Goal: Information Seeking & Learning: Learn about a topic

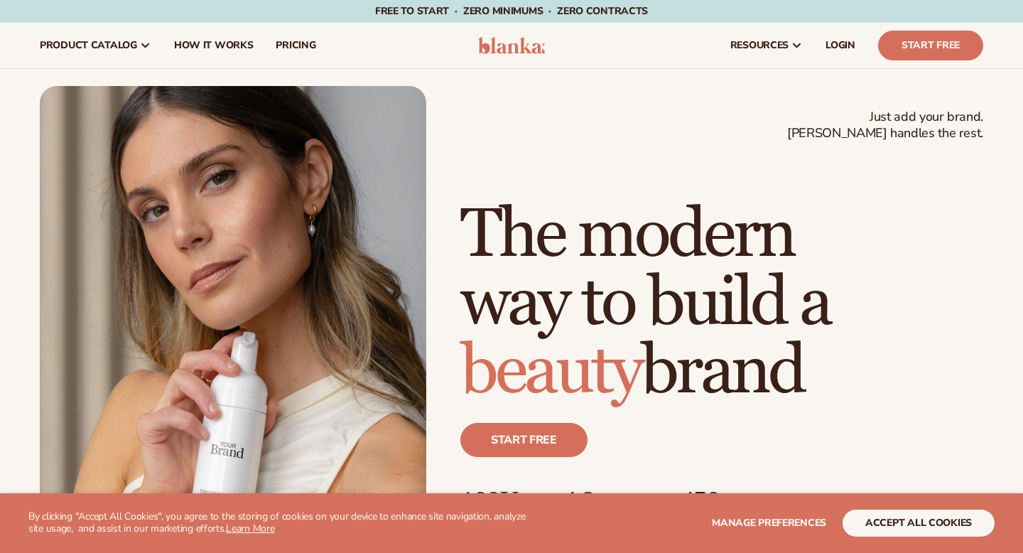
scroll to position [595, 0]
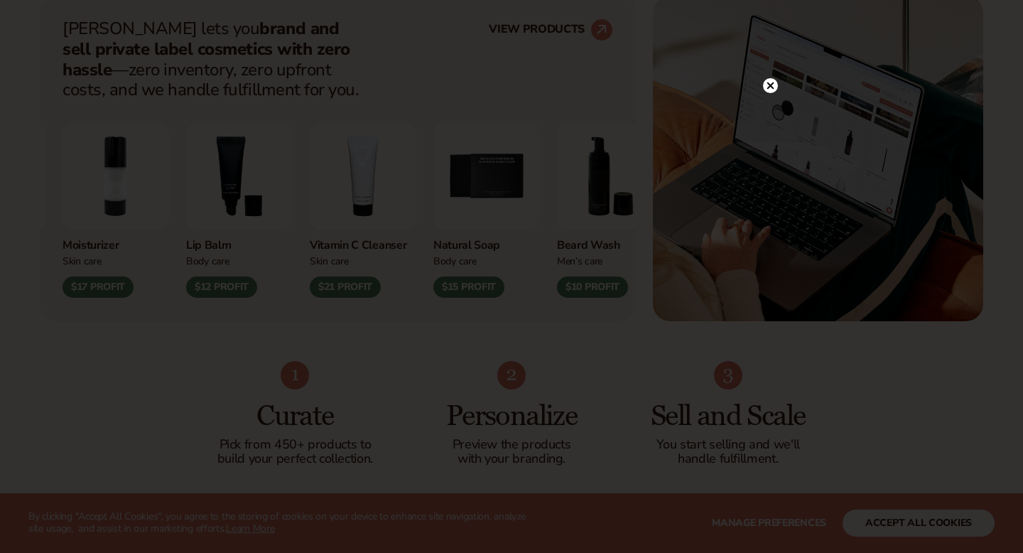
click at [770, 83] on circle at bounding box center [770, 85] width 15 height 15
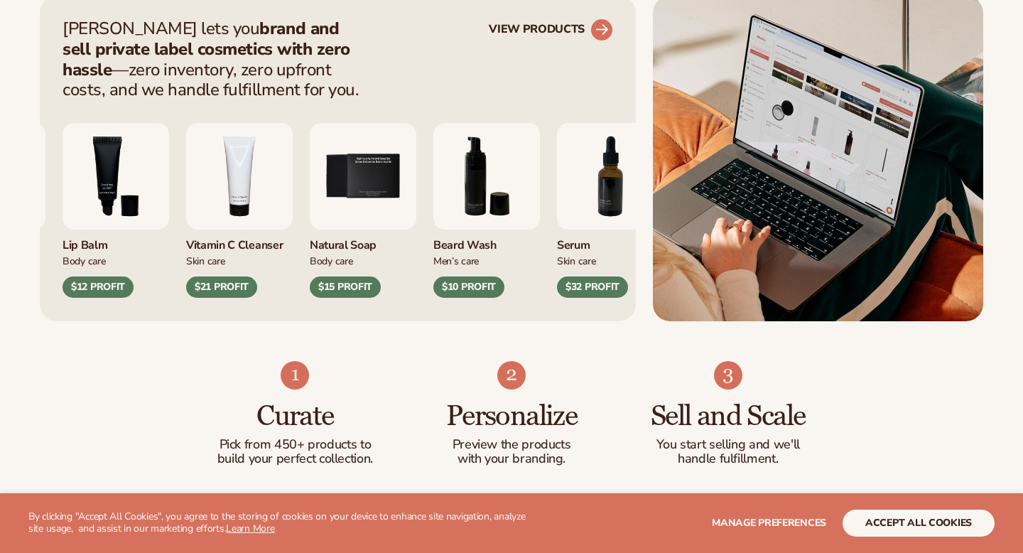
click at [581, 23] on link "VIEW PRODUCTS" at bounding box center [551, 29] width 124 height 23
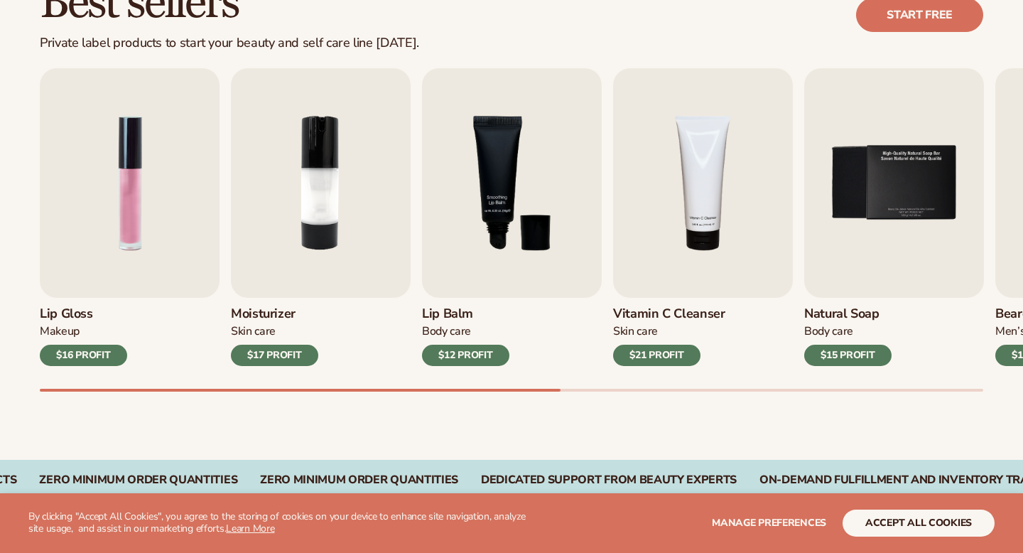
scroll to position [443, 0]
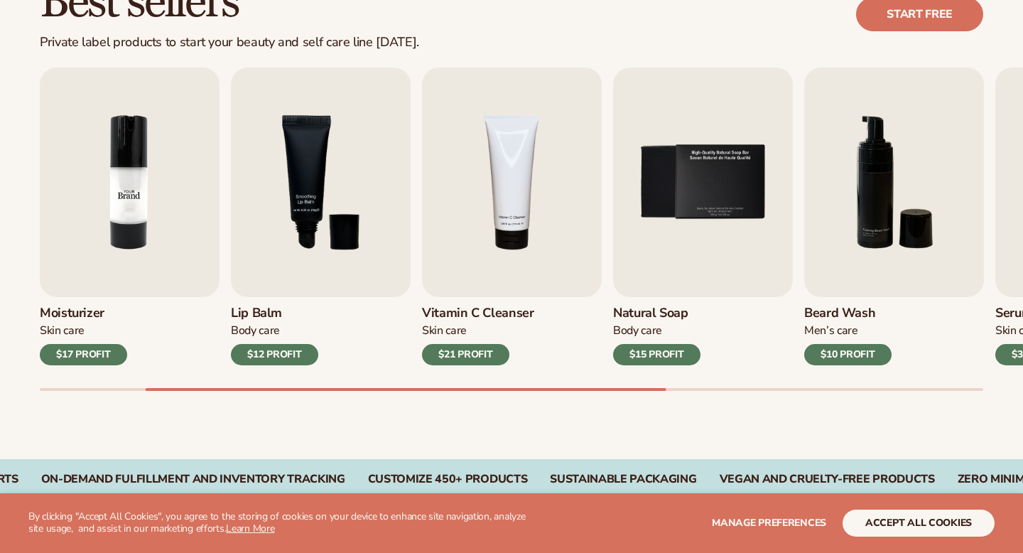
click at [144, 210] on img "2 / 9" at bounding box center [130, 181] width 180 height 229
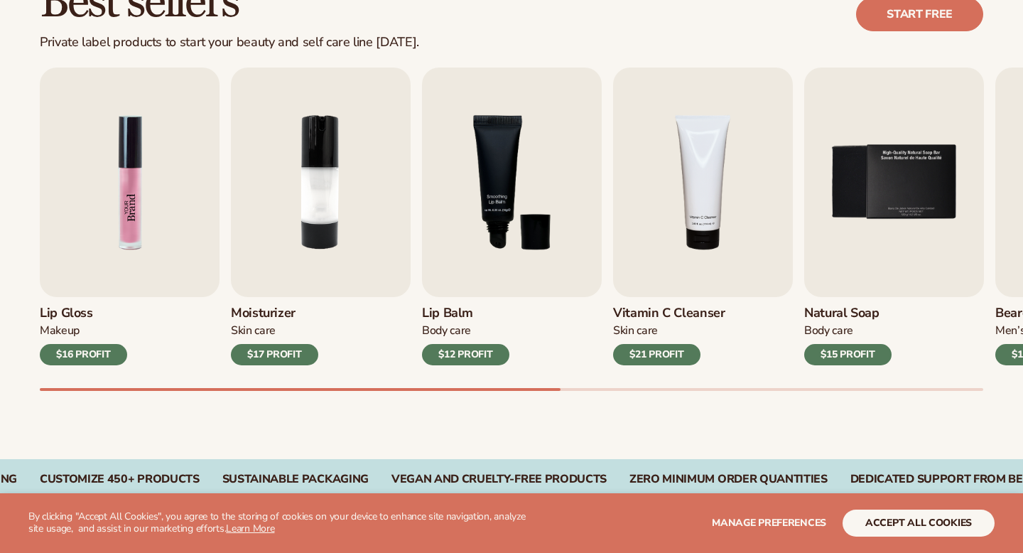
click at [102, 222] on img "1 / 9" at bounding box center [130, 181] width 180 height 229
click at [117, 214] on img "1 / 9" at bounding box center [130, 181] width 180 height 229
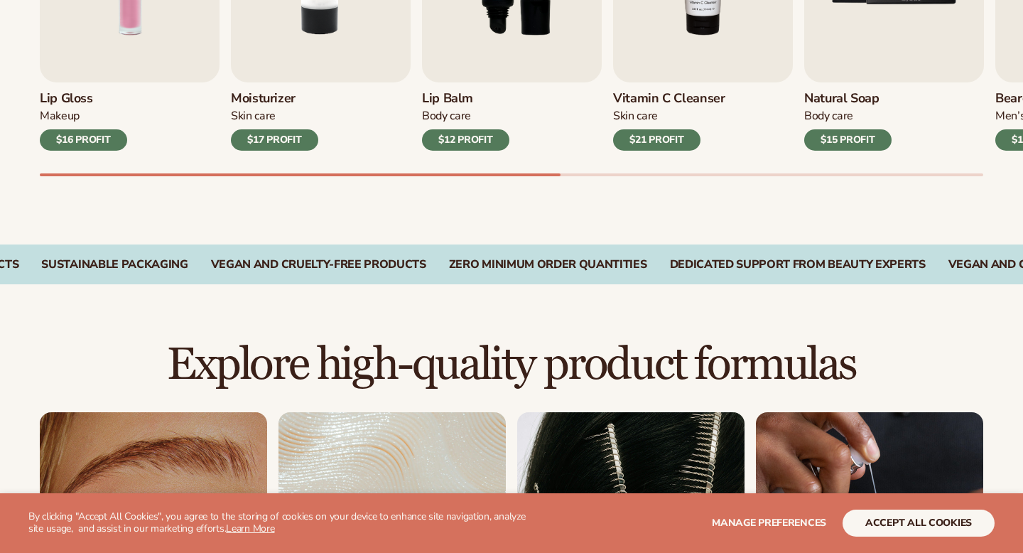
scroll to position [674, 0]
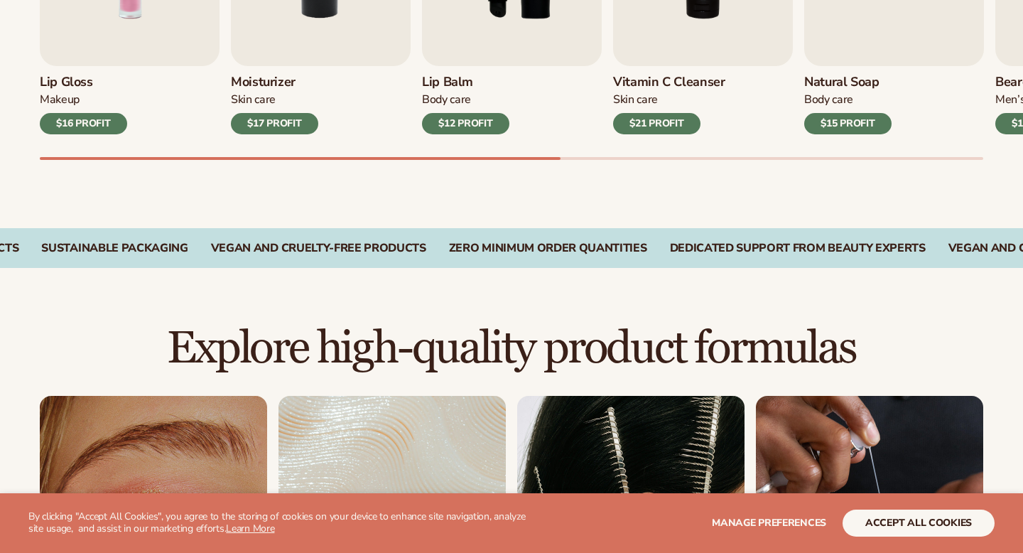
click at [105, 126] on div "$16 PROFIT" at bounding box center [83, 123] width 87 height 21
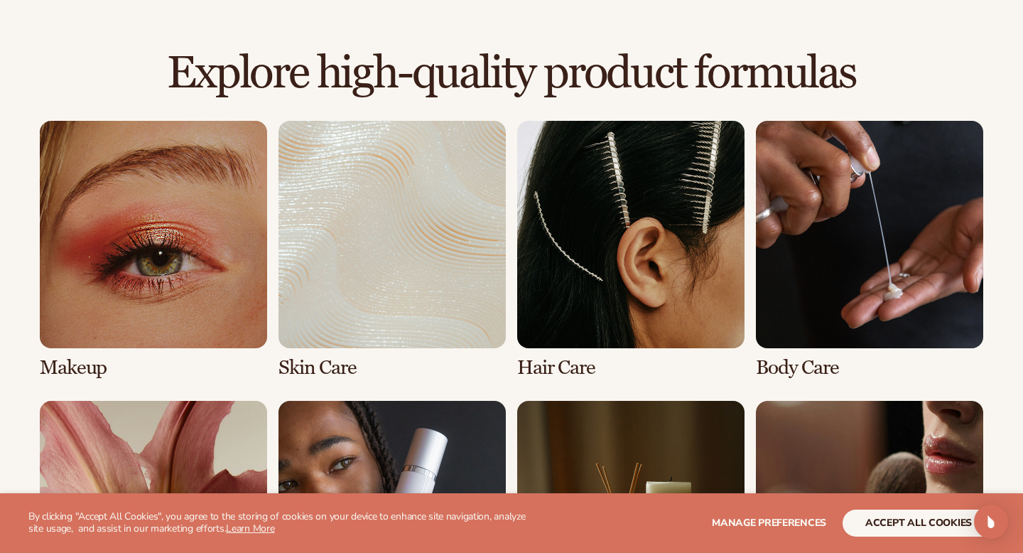
scroll to position [962, 0]
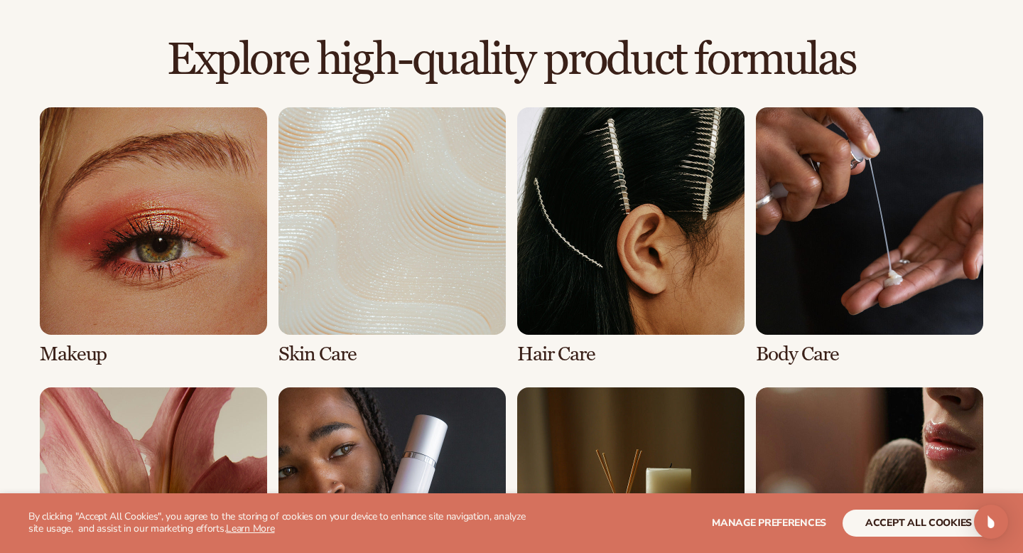
click at [210, 246] on link "1 / 8" at bounding box center [153, 236] width 227 height 258
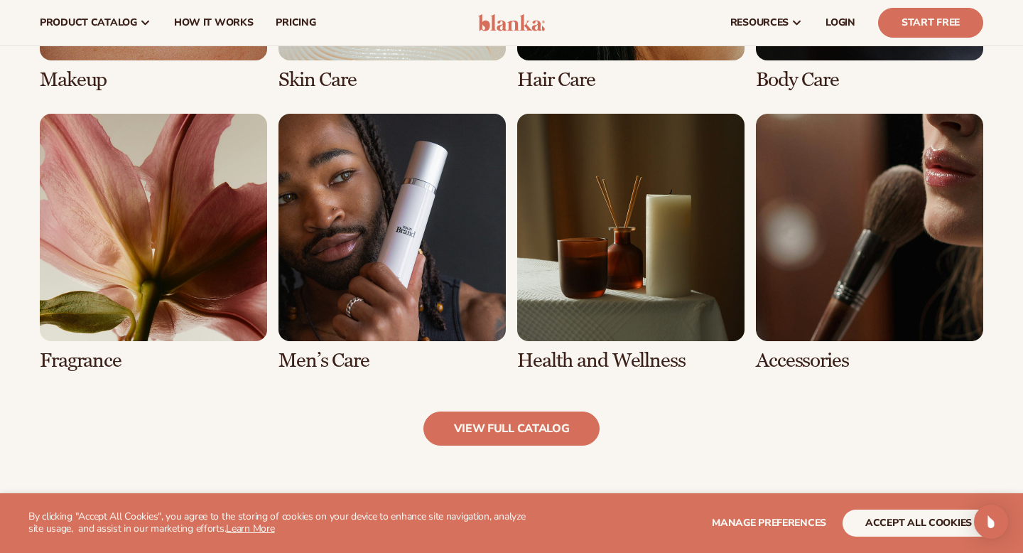
scroll to position [1256, 0]
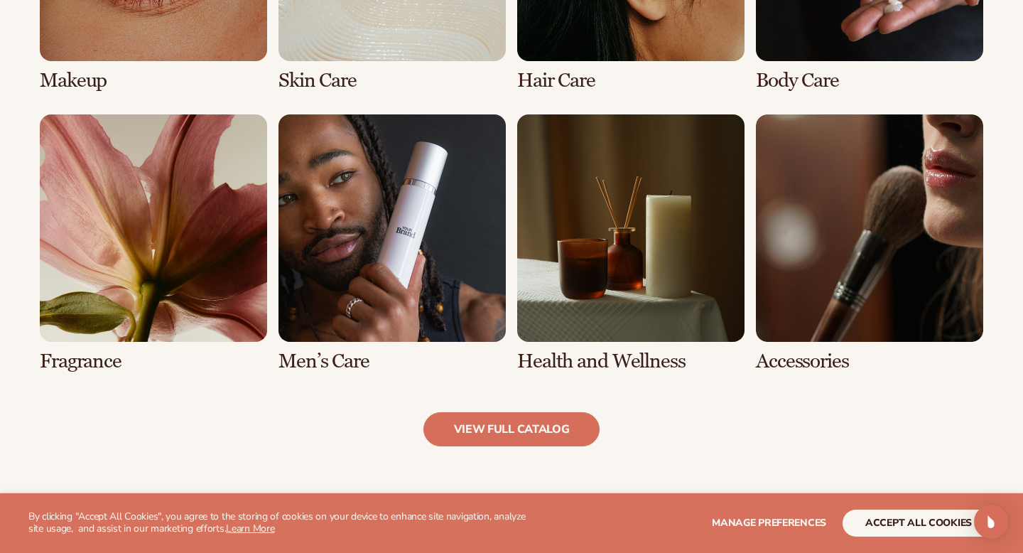
click at [818, 225] on link "8 / 8" at bounding box center [869, 243] width 227 height 258
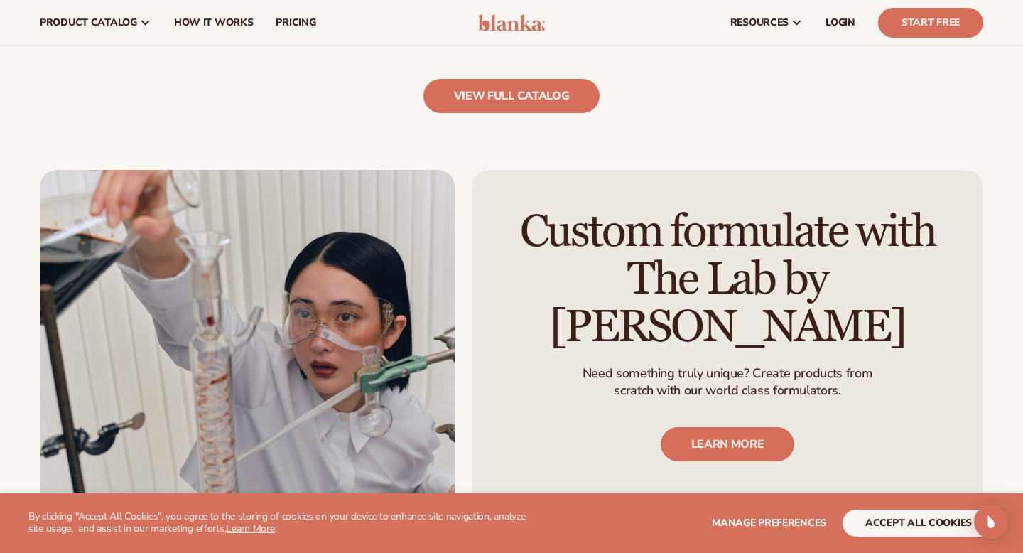
scroll to position [1558, 0]
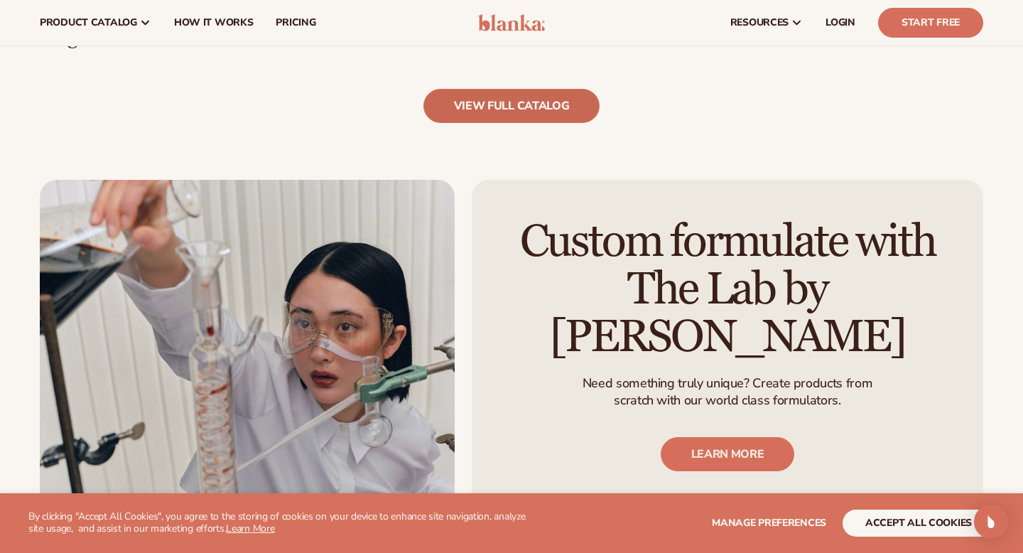
click at [500, 111] on link "view full catalog" at bounding box center [511, 106] width 177 height 34
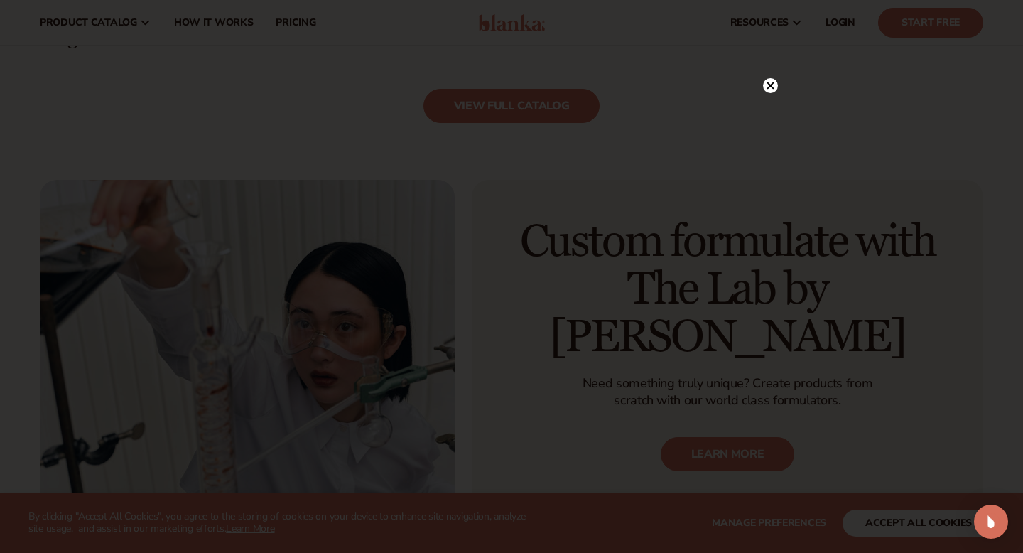
click at [772, 88] on circle at bounding box center [770, 85] width 15 height 15
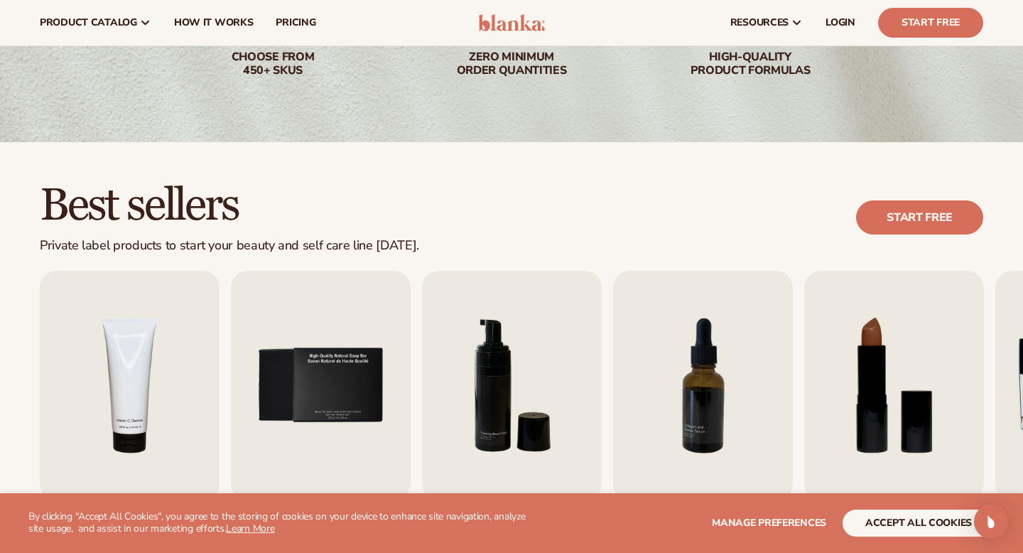
scroll to position [0, 0]
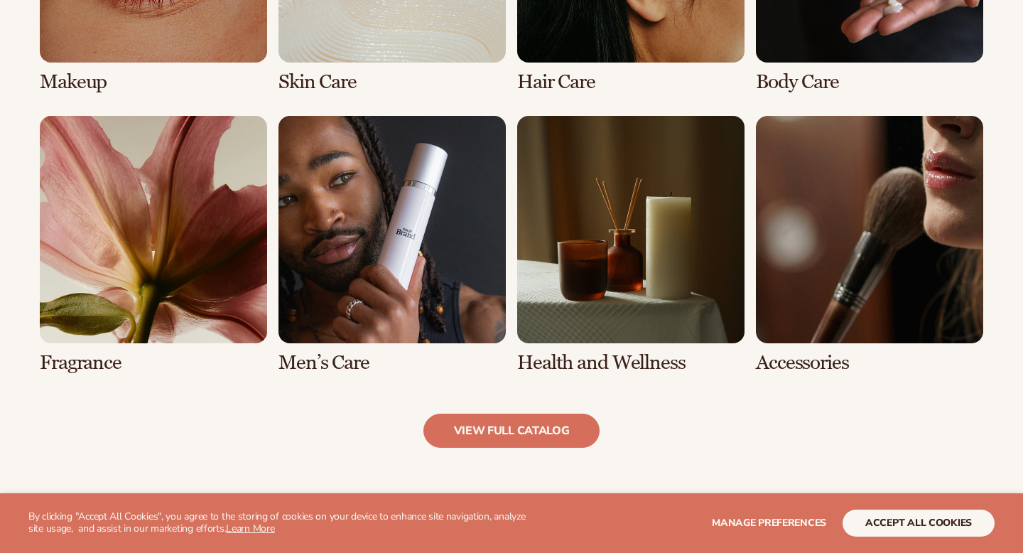
scroll to position [1256, 0]
